Goal: Task Accomplishment & Management: Use online tool/utility

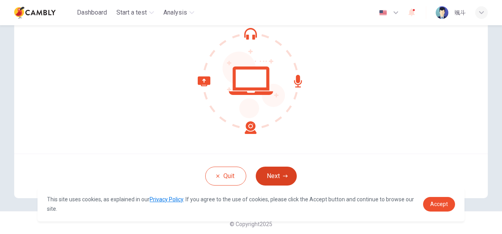
scroll to position [79, 0]
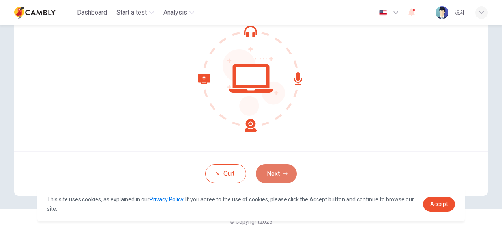
click at [278, 174] on button "Next" at bounding box center [276, 173] width 41 height 19
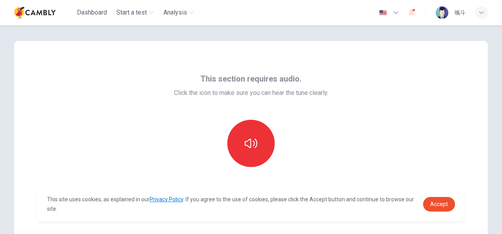
scroll to position [0, 0]
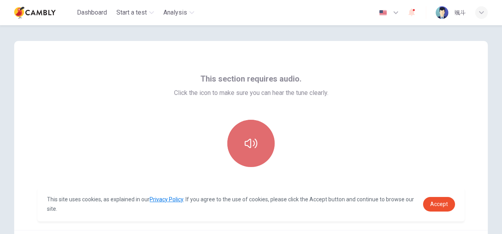
click at [250, 161] on button "button" at bounding box center [250, 143] width 47 height 47
click at [264, 147] on button "button" at bounding box center [250, 143] width 47 height 47
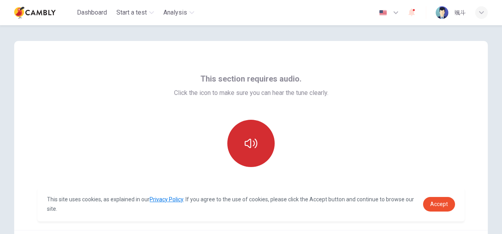
scroll to position [79, 0]
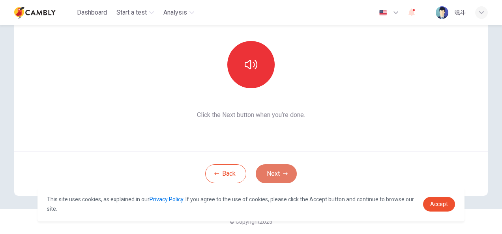
click at [272, 176] on button "Next" at bounding box center [276, 173] width 41 height 19
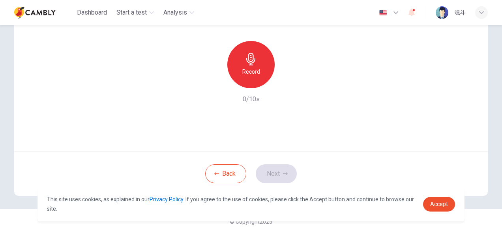
scroll to position [0, 0]
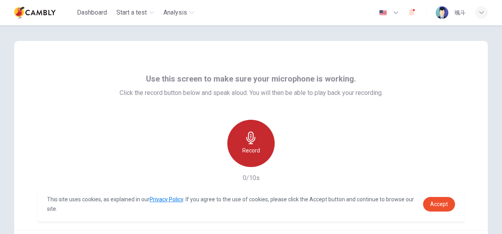
click at [251, 129] on div "Record" at bounding box center [250, 143] width 47 height 47
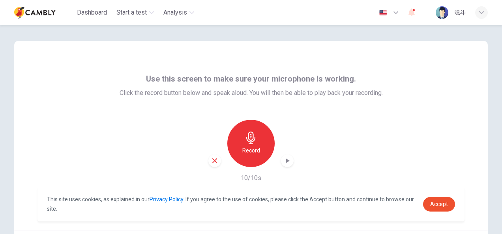
scroll to position [79, 0]
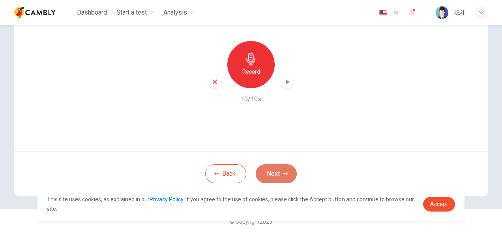
click at [277, 164] on button "Next" at bounding box center [276, 173] width 41 height 19
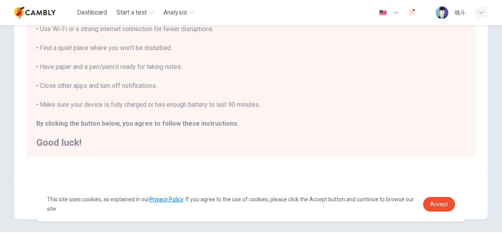
scroll to position [179, 0]
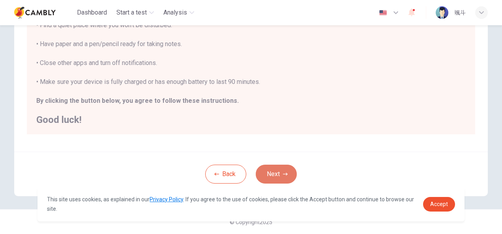
click at [275, 168] on button "Next" at bounding box center [276, 174] width 41 height 19
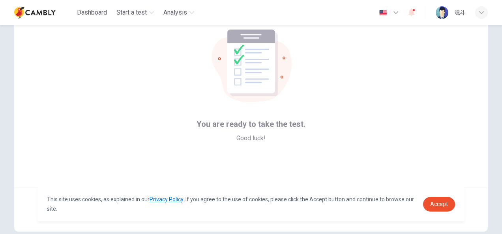
scroll to position [79, 0]
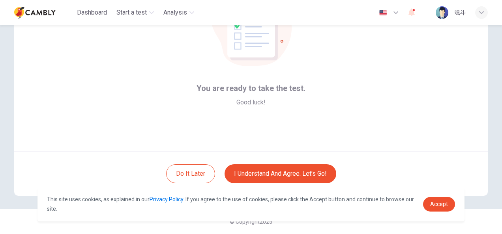
click at [262, 174] on button "I understand and agree. Let’s go!" at bounding box center [280, 173] width 112 height 19
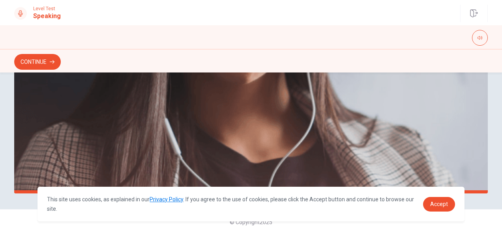
scroll to position [239, 0]
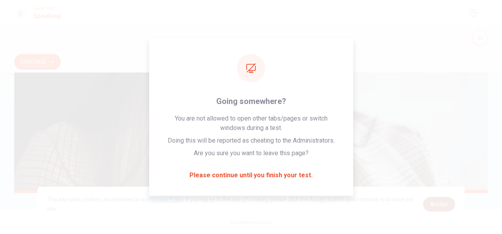
click at [447, 204] on span "Accept" at bounding box center [439, 204] width 18 height 6
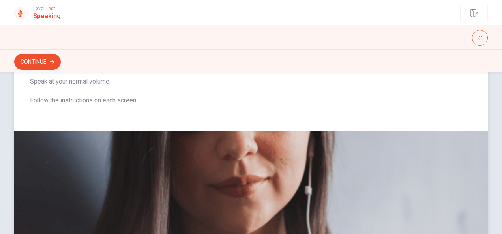
scroll to position [86, 0]
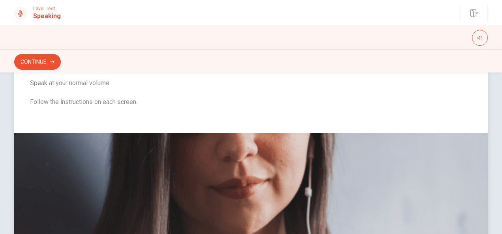
click at [52, 65] on button "Continue" at bounding box center [37, 62] width 47 height 16
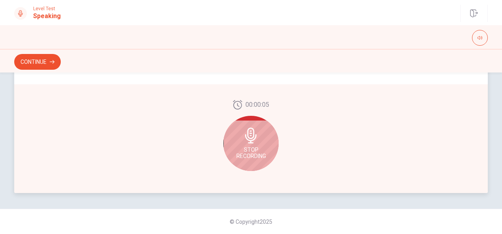
scroll to position [239, 0]
click at [247, 139] on icon at bounding box center [251, 136] width 16 height 16
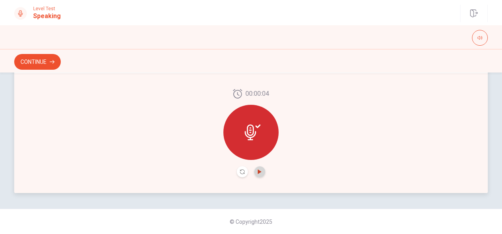
click at [257, 170] on icon "Play Audio" at bounding box center [259, 172] width 5 height 5
click at [258, 170] on icon "Pause Audio" at bounding box center [260, 172] width 4 height 5
click at [257, 170] on icon "Play Audio" at bounding box center [259, 172] width 5 height 5
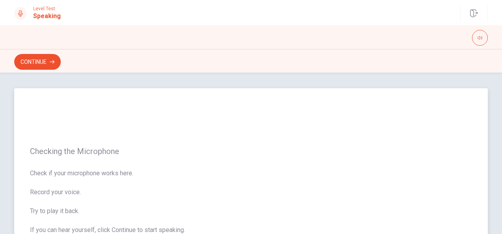
click at [392, 127] on div "Checking the Microphone Check if your microphone works here. Record your voice.…" at bounding box center [250, 200] width 473 height 224
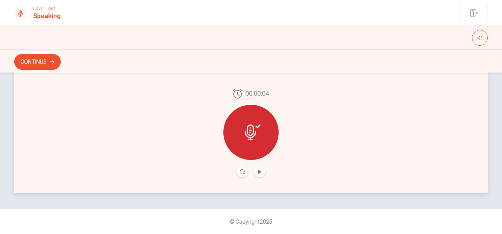
click at [256, 175] on button "Play Audio" at bounding box center [259, 171] width 11 height 11
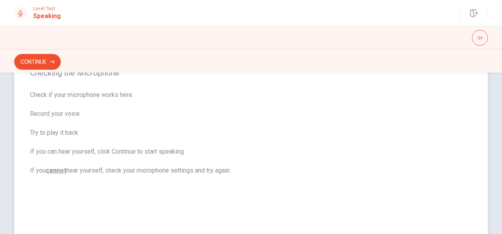
scroll to position [69, 0]
